Goal: Check status: Check status

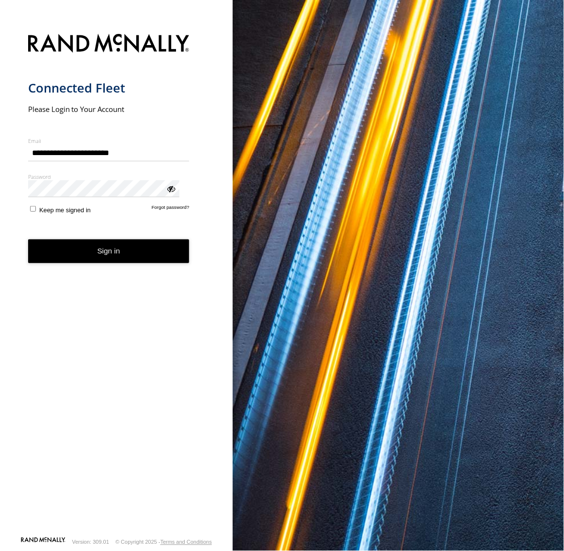
click at [129, 240] on button "Sign in" at bounding box center [108, 252] width 161 height 24
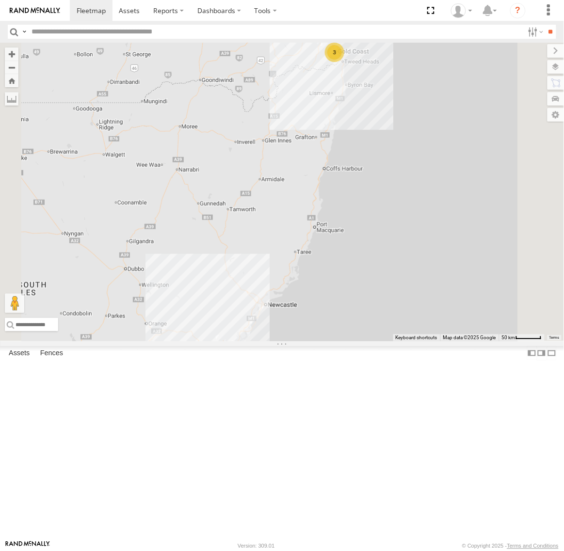
click at [0, 0] on div "[PERSON_NAME] - Yellow [GEOGRAPHIC_DATA] Rifle Range Rd Pimpama -27.82341 153.2…" at bounding box center [0, 0] width 0 height 0
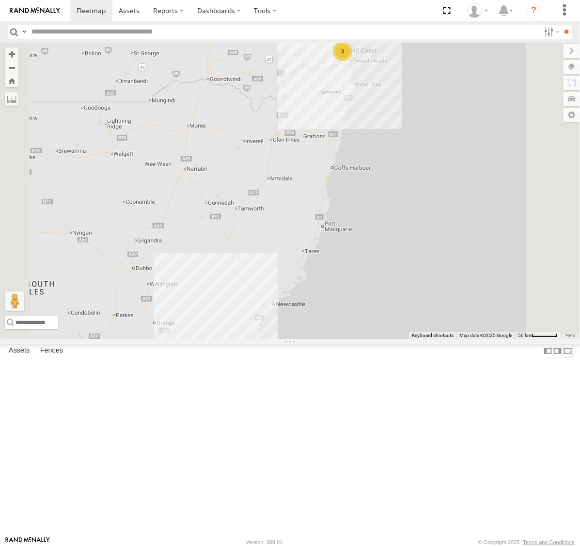
click at [563, 358] on label at bounding box center [568, 351] width 10 height 14
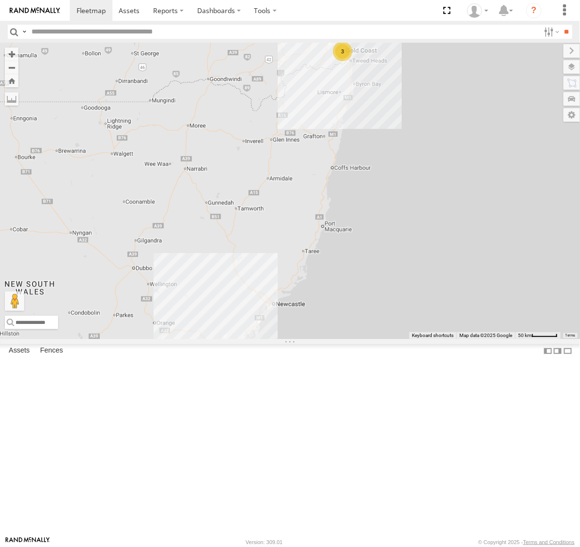
click at [0, 0] on label at bounding box center [0, 0] width 0 height 0
click at [0, 0] on div "[PERSON_NAME] - Yellow" at bounding box center [0, 0] width 0 height 0
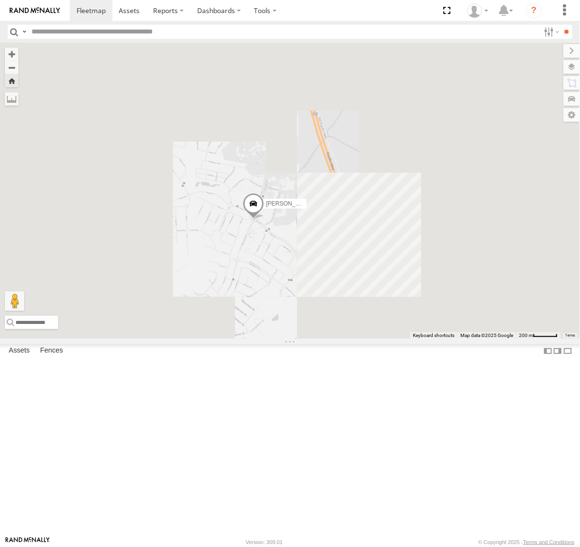
drag, startPoint x: 417, startPoint y: 410, endPoint x: 403, endPoint y: 408, distance: 13.7
click at [403, 339] on div "[PERSON_NAME] - Yellow" at bounding box center [290, 191] width 580 height 296
